Goal: Obtain resource: Download file/media

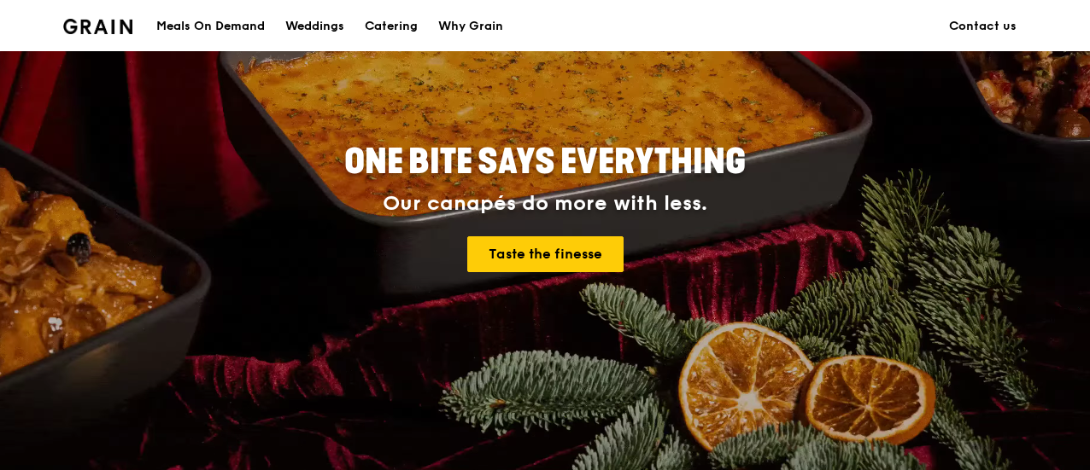
scroll to position [159, 0]
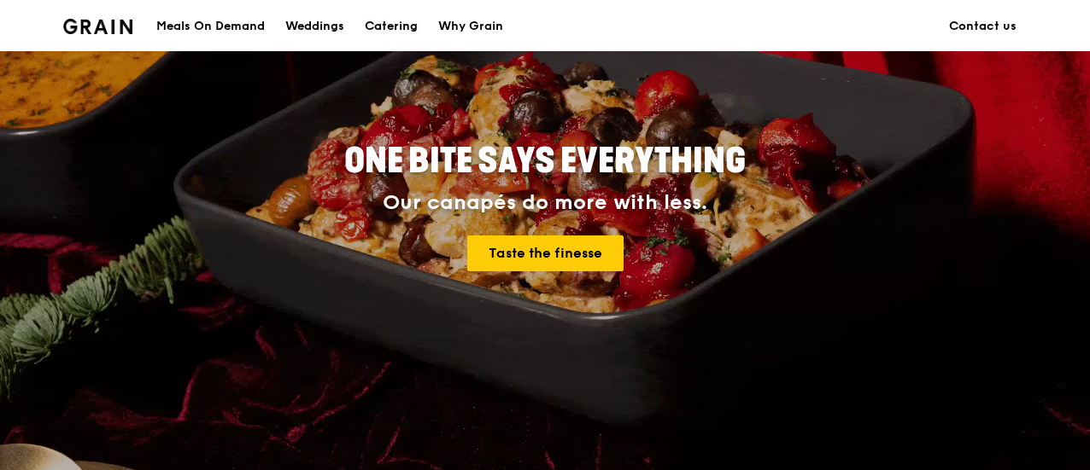
click at [391, 26] on div "Catering" at bounding box center [391, 26] width 53 height 51
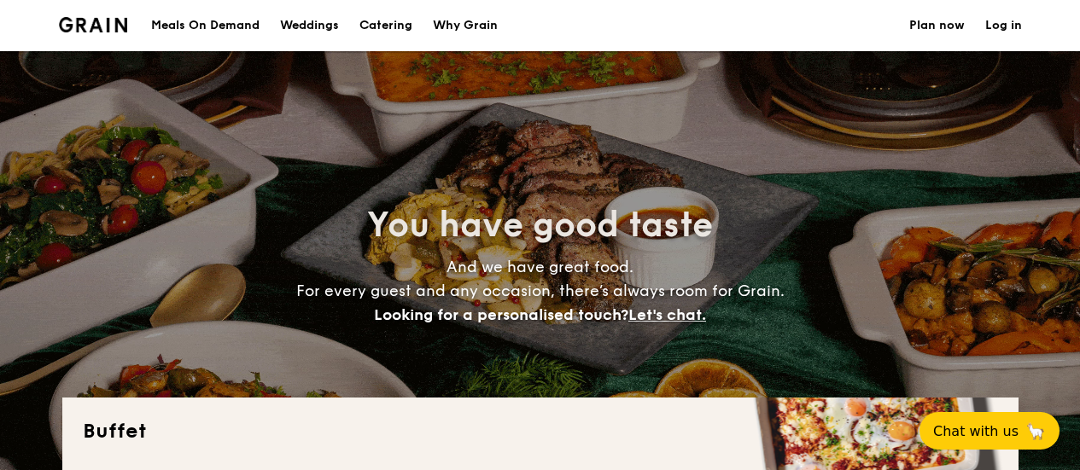
select select
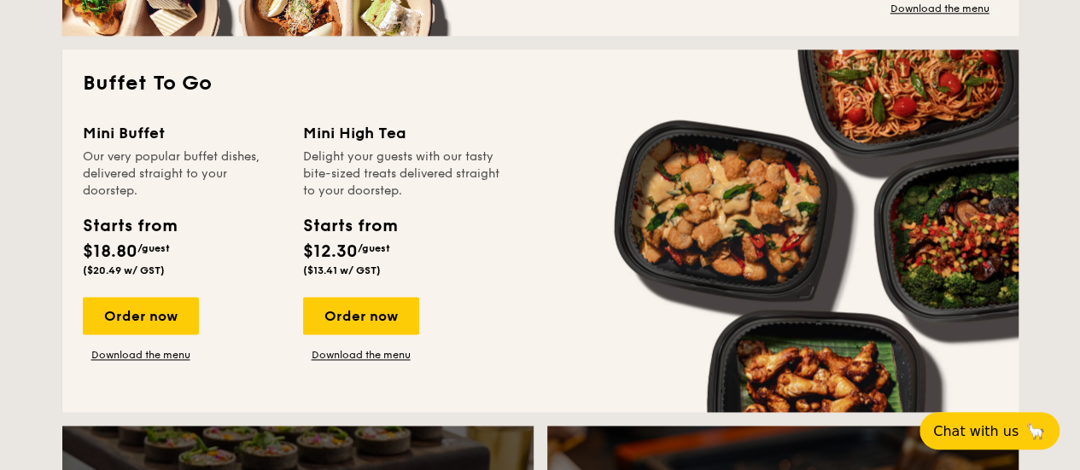
scroll to position [1068, 0]
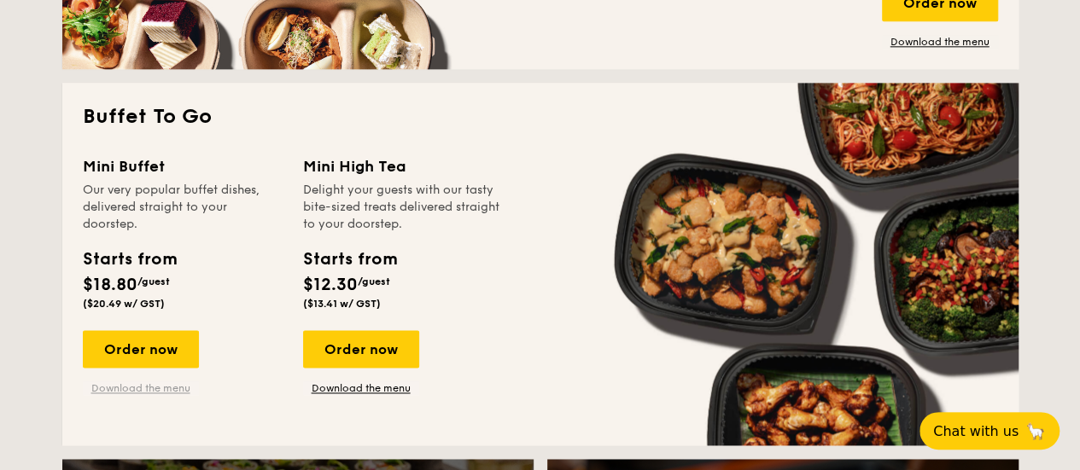
click at [142, 389] on link "Download the menu" at bounding box center [141, 389] width 116 height 14
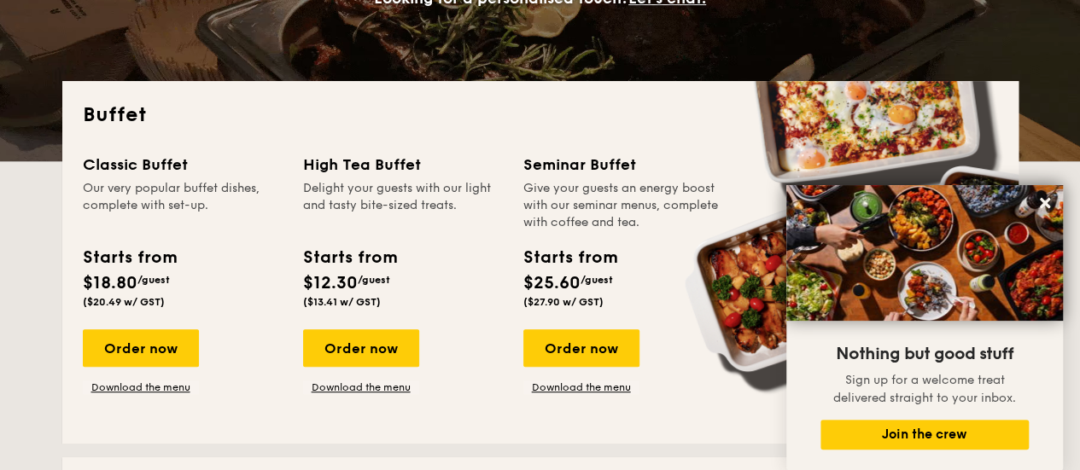
scroll to position [307, 0]
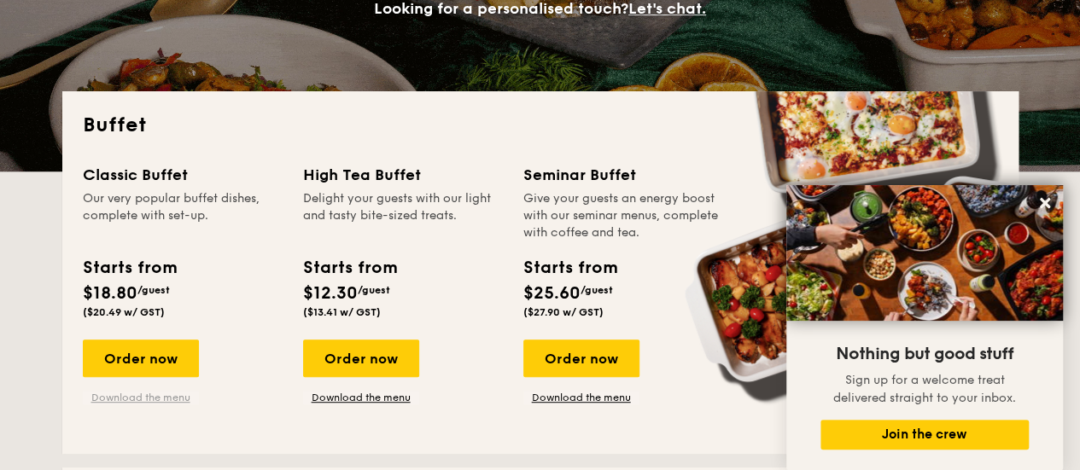
click at [153, 402] on link "Download the menu" at bounding box center [141, 398] width 116 height 14
